Goal: Check status: Check status

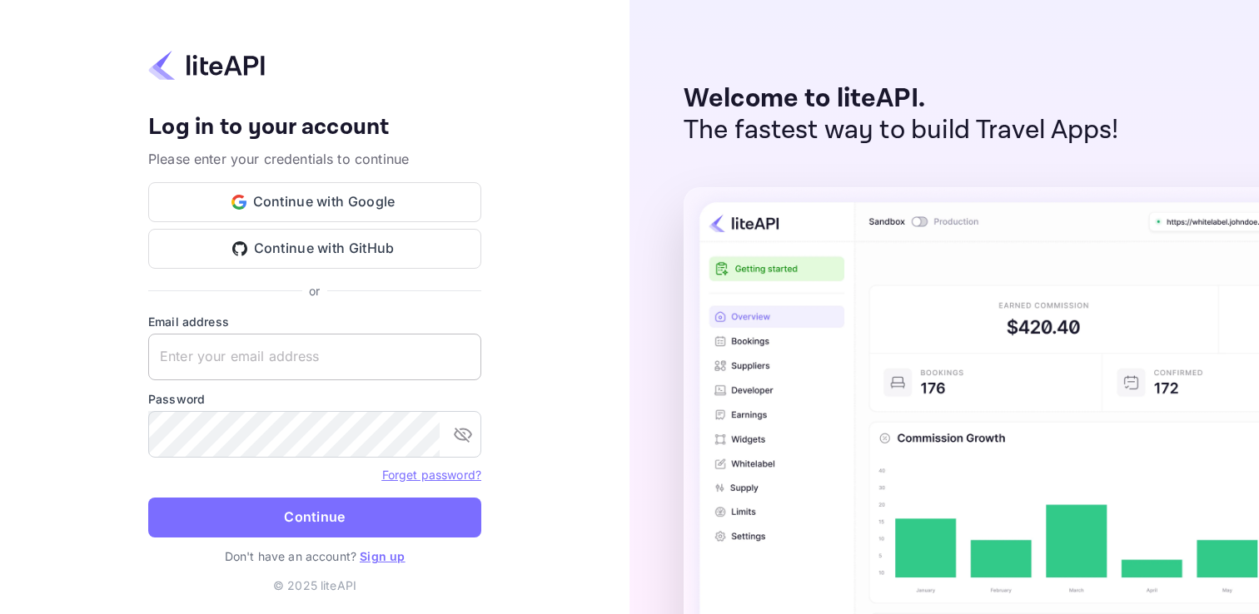
click at [315, 357] on input "text" at bounding box center [314, 357] width 333 height 47
click at [0, 613] on com-1password-button at bounding box center [0, 614] width 0 height 0
type input "engineering@point.me"
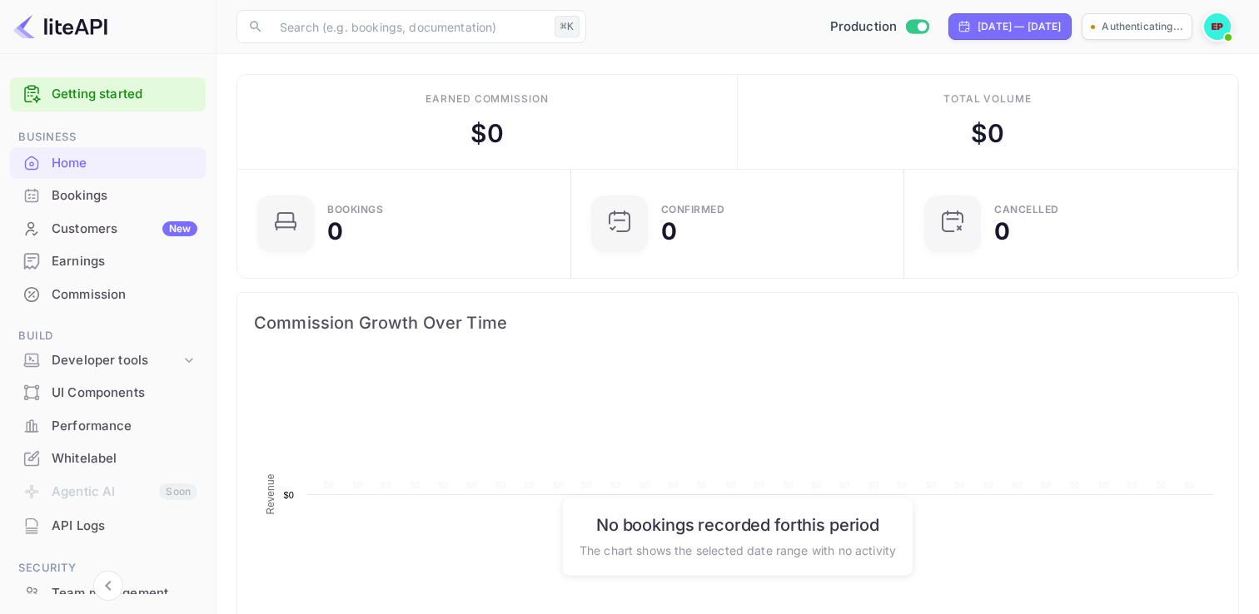
scroll to position [271, 324]
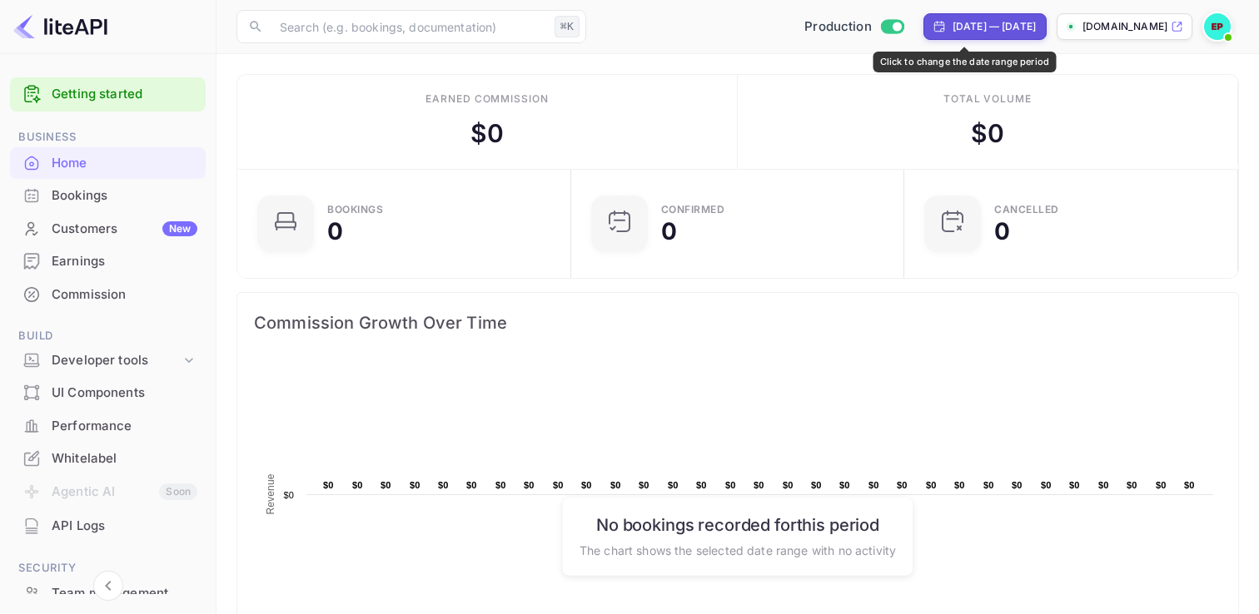
click at [989, 31] on div "[DATE] — [DATE]" at bounding box center [993, 26] width 83 height 15
select select "6"
select select "2025"
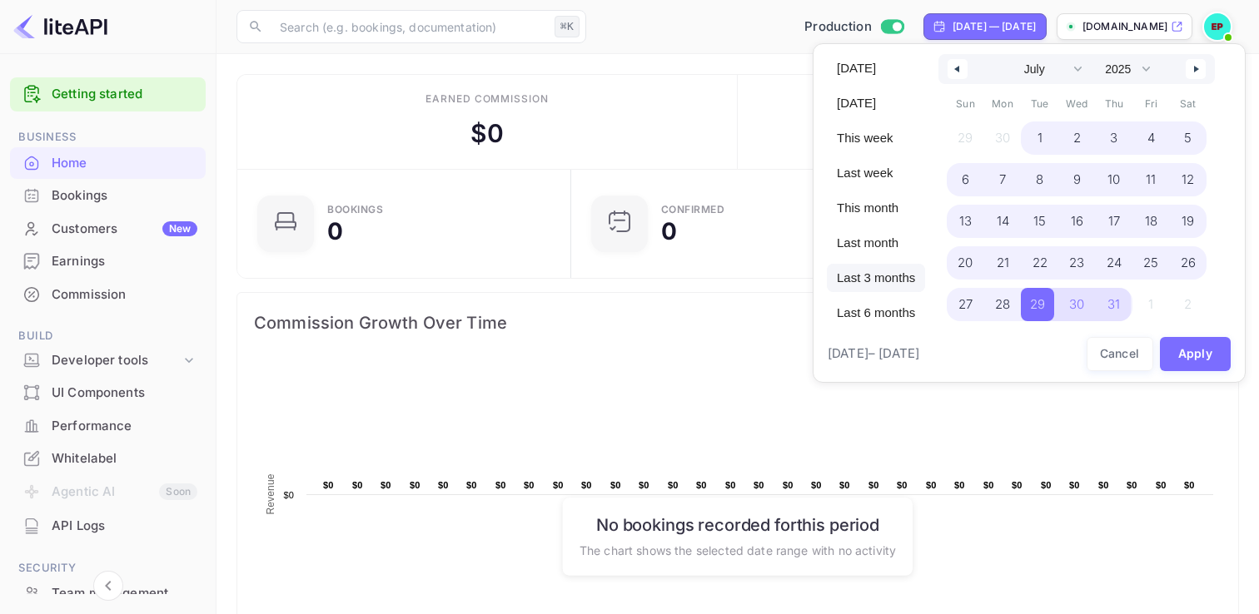
click at [862, 271] on span "Last 3 months" at bounding box center [876, 278] width 98 height 28
select select "4"
